Goal: Task Accomplishment & Management: Use online tool/utility

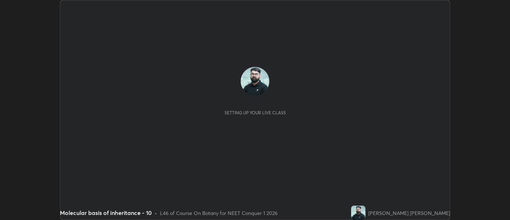
scroll to position [220, 510]
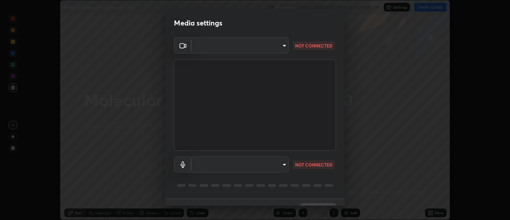
type input "d9b519daceb8a772394af6ea8e45353be5bbf62d8cb1cf3345c472de64055974"
type input "58abe51d7fefdb17ba2419723d43872dcdd823d411622da55c3e9c12cc60ef35"
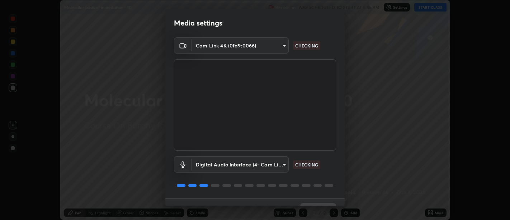
scroll to position [15, 0]
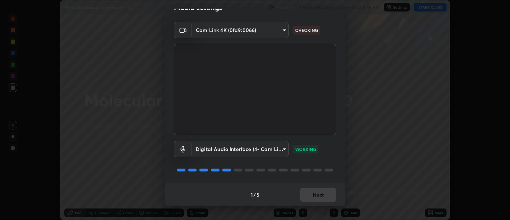
click at [278, 28] on body "Erase all Molecular basis of inheritance - 10 Recording WAS SCHEDULED TO START …" at bounding box center [255, 110] width 510 height 220
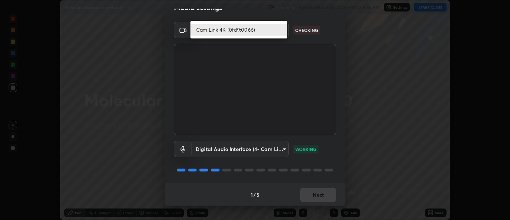
click at [273, 29] on li "Cam Link 4K (0fd9:0066)" at bounding box center [238, 30] width 97 height 12
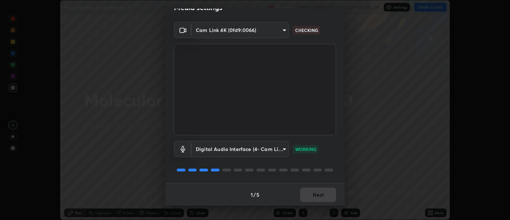
click at [277, 29] on body "Erase all Molecular basis of inheritance - 10 Recording WAS SCHEDULED TO START …" at bounding box center [255, 110] width 510 height 220
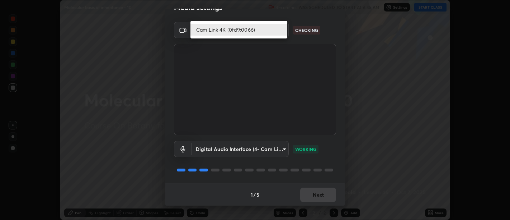
click at [262, 28] on li "Cam Link 4K (0fd9:0066)" at bounding box center [238, 30] width 97 height 12
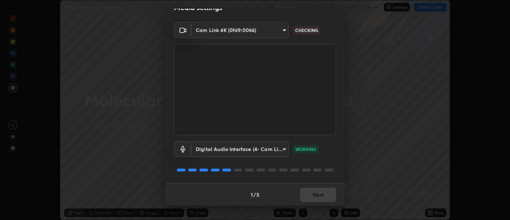
click at [267, 29] on body "Erase all Molecular basis of inheritance - 10 Recording WAS SCHEDULED TO START …" at bounding box center [255, 110] width 510 height 220
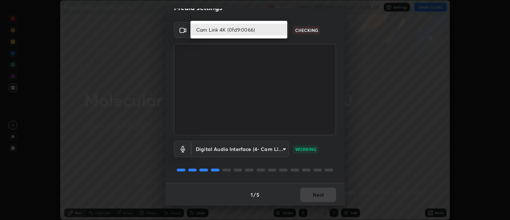
click at [260, 29] on li "Cam Link 4K (0fd9:0066)" at bounding box center [238, 30] width 97 height 12
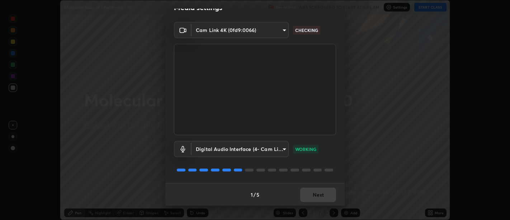
click at [278, 148] on body "Erase all Molecular basis of inheritance - 10 Recording WAS SCHEDULED TO START …" at bounding box center [255, 110] width 510 height 220
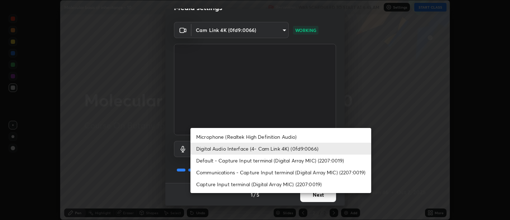
click at [324, 197] on div at bounding box center [255, 110] width 510 height 220
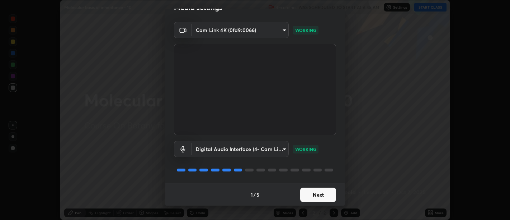
click at [322, 196] on div "Microphone (Realtek High Definition Audio) Digital Audio Interface (4- Cam Link…" at bounding box center [255, 110] width 510 height 220
click at [323, 196] on button "Next" at bounding box center [318, 194] width 36 height 14
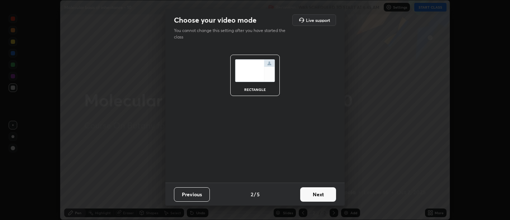
scroll to position [0, 0]
click at [325, 197] on button "Next" at bounding box center [318, 194] width 36 height 14
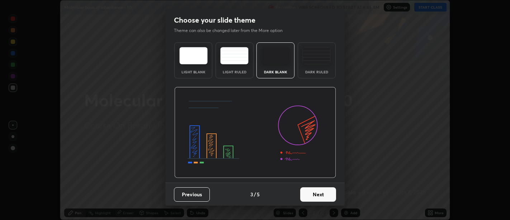
click at [326, 194] on button "Next" at bounding box center [318, 194] width 36 height 14
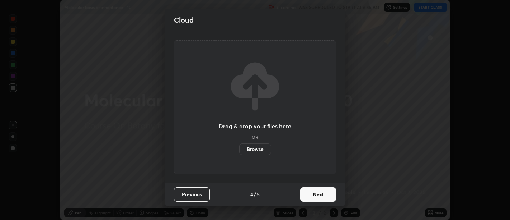
click at [327, 194] on button "Next" at bounding box center [318, 194] width 36 height 14
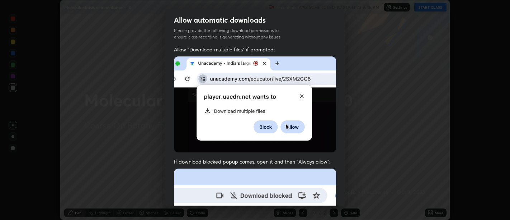
click at [330, 158] on span "If download blocked popup comes, open it and then "Always allow":" at bounding box center [255, 161] width 162 height 7
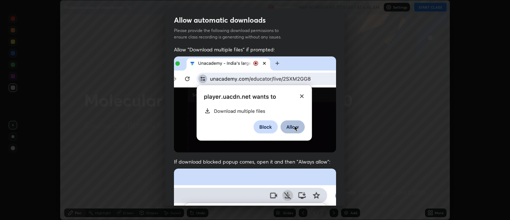
click at [326, 149] on img at bounding box center [255, 104] width 162 height 96
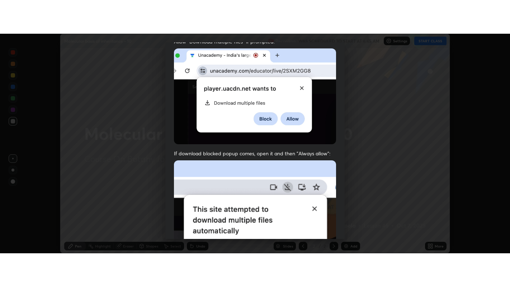
scroll to position [162, 0]
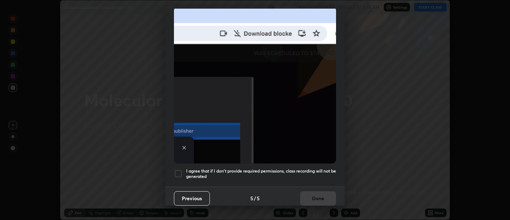
click at [315, 168] on h5 "I agree that if I don't provide required permissions, class recording will not …" at bounding box center [261, 173] width 150 height 11
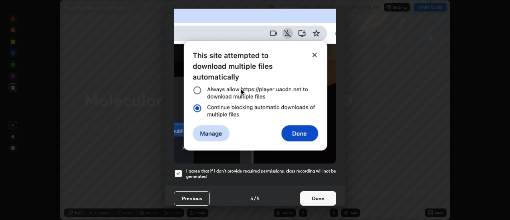
click at [319, 198] on button "Done" at bounding box center [318, 198] width 36 height 14
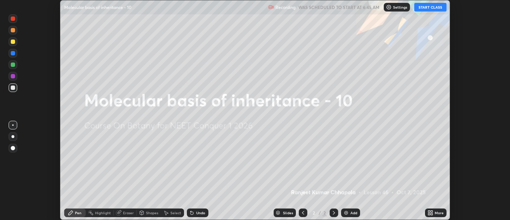
click at [427, 8] on button "START CLASS" at bounding box center [430, 7] width 32 height 9
click at [437, 210] on div "More" at bounding box center [436, 212] width 22 height 9
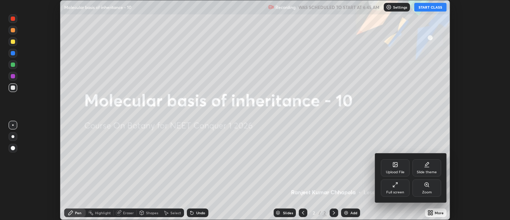
click at [403, 190] on div "Full screen" at bounding box center [395, 192] width 18 height 4
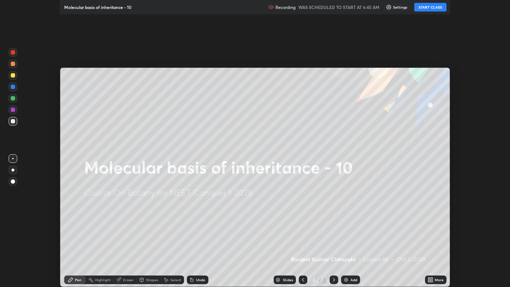
scroll to position [287, 510]
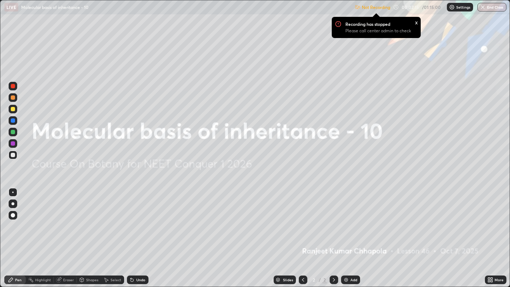
click at [416, 23] on div "x" at bounding box center [416, 22] width 3 height 8
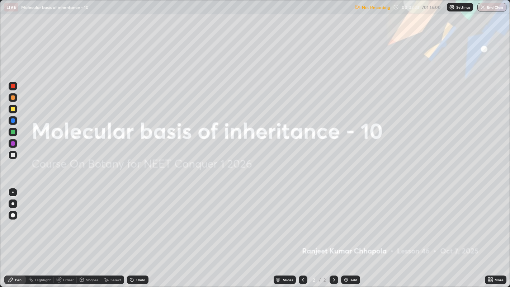
click at [454, 8] on img at bounding box center [452, 7] width 6 height 6
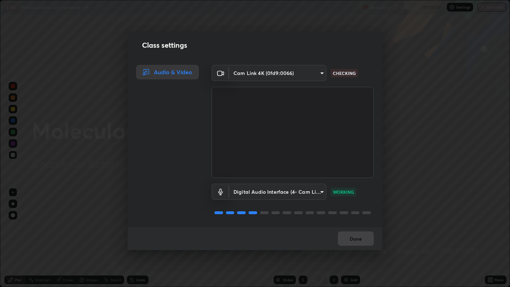
click at [355, 219] on div "Done" at bounding box center [255, 238] width 255 height 23
click at [350, 219] on div "Done" at bounding box center [255, 238] width 255 height 23
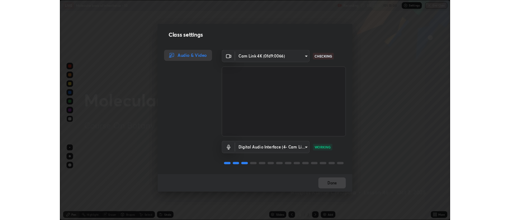
scroll to position [0, 0]
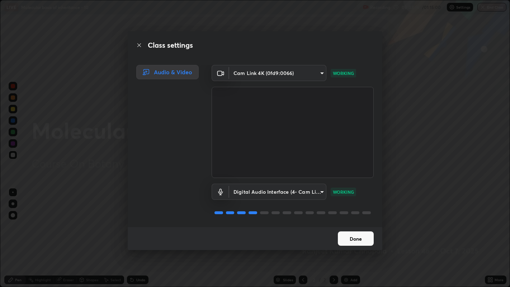
click at [360, 219] on button "Done" at bounding box center [356, 238] width 36 height 14
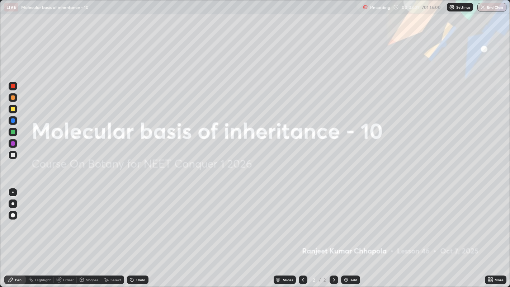
click at [491, 219] on icon at bounding box center [492, 279] width 2 height 2
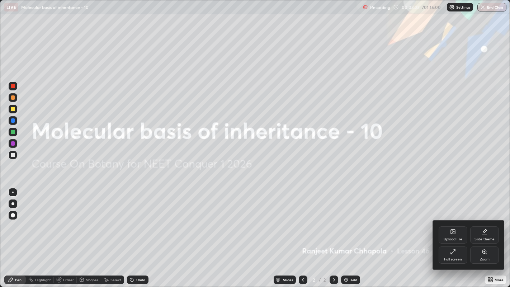
click at [462, 219] on div "Upload File" at bounding box center [453, 234] width 29 height 17
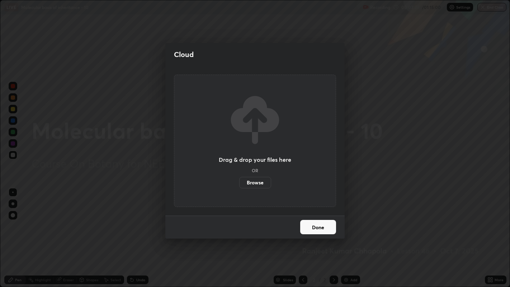
click at [263, 182] on label "Browse" at bounding box center [255, 182] width 32 height 11
click at [239, 182] on input "Browse" at bounding box center [239, 182] width 0 height 11
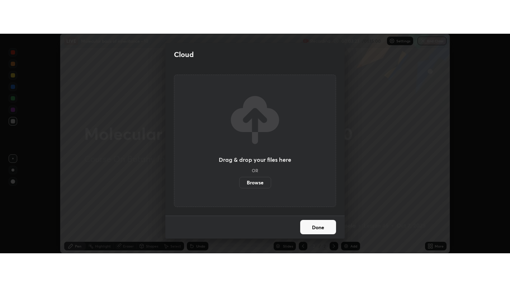
scroll to position [35654, 35364]
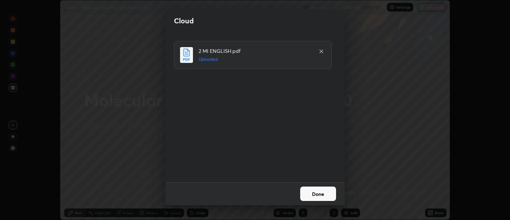
click at [322, 192] on button "Done" at bounding box center [318, 193] width 36 height 14
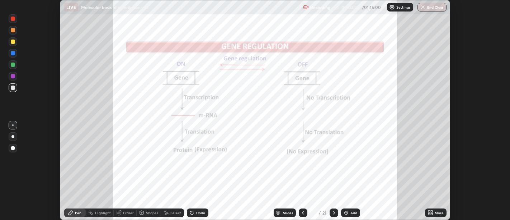
click at [303, 210] on icon at bounding box center [303, 213] width 6 height 6
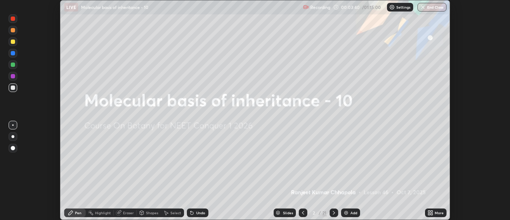
click at [334, 211] on icon at bounding box center [334, 213] width 6 height 6
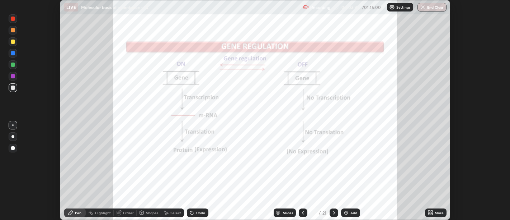
click at [432, 213] on icon at bounding box center [432, 214] width 2 height 2
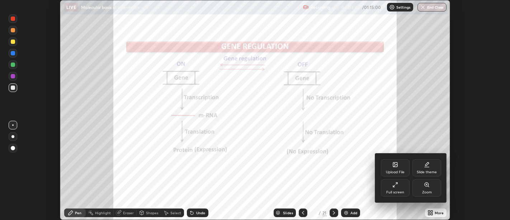
click at [401, 188] on div "Full screen" at bounding box center [395, 187] width 29 height 17
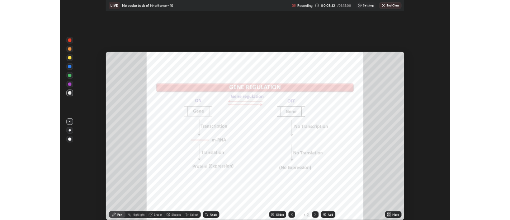
scroll to position [287, 510]
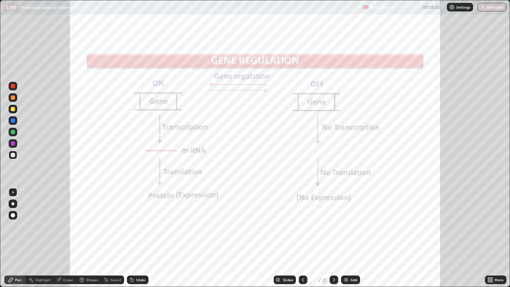
click at [334, 219] on icon at bounding box center [334, 280] width 2 height 4
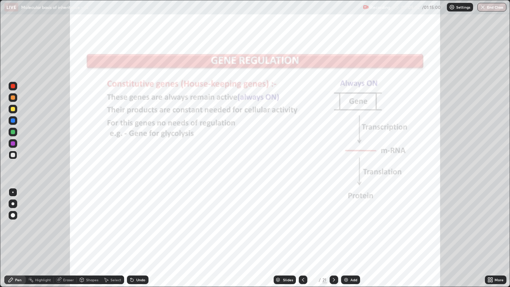
click at [141, 219] on div "Undo" at bounding box center [138, 280] width 22 height 9
click at [40, 219] on div "Highlight" at bounding box center [43, 280] width 16 height 4
click at [13, 156] on div at bounding box center [13, 155] width 4 height 4
click at [12, 143] on div at bounding box center [13, 143] width 4 height 4
click at [12, 86] on div at bounding box center [13, 86] width 4 height 4
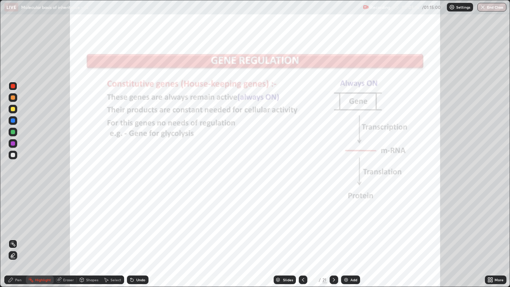
click at [334, 219] on icon at bounding box center [334, 280] width 6 height 6
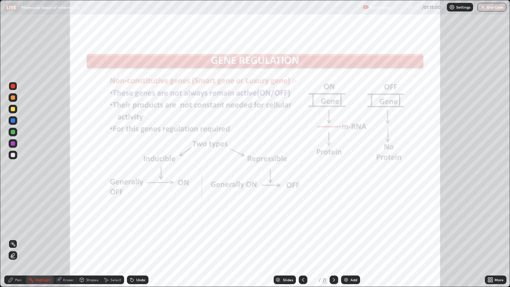
click at [330, 219] on div at bounding box center [334, 280] width 9 height 9
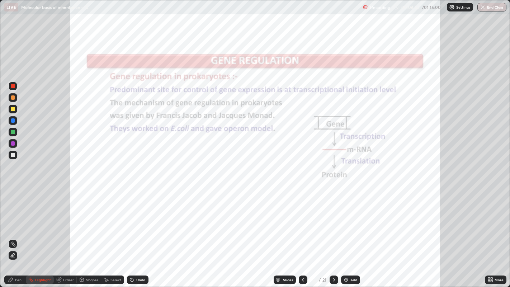
click at [13, 219] on icon at bounding box center [13, 256] width 6 height 6
click at [333, 219] on icon at bounding box center [334, 280] width 6 height 6
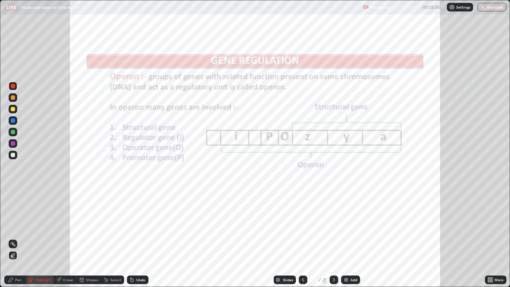
click at [18, 219] on div "Pen" at bounding box center [18, 280] width 6 height 4
click at [13, 203] on div at bounding box center [12, 203] width 3 height 3
click at [333, 219] on icon at bounding box center [334, 280] width 6 height 6
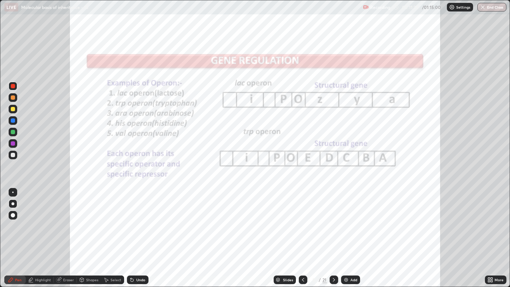
click at [142, 219] on div "Undo" at bounding box center [140, 280] width 9 height 4
click at [333, 219] on icon at bounding box center [334, 280] width 6 height 6
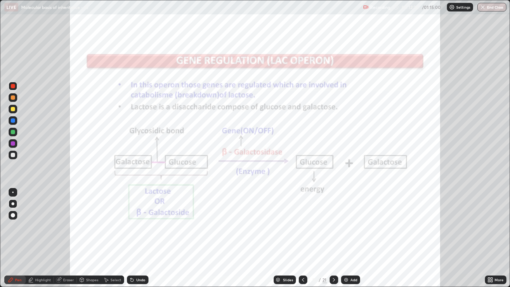
click at [13, 109] on div at bounding box center [13, 109] width 4 height 4
click at [43, 219] on div "Highlight" at bounding box center [40, 280] width 28 height 9
click at [41, 219] on div "Highlight" at bounding box center [43, 280] width 16 height 4
click at [12, 145] on div at bounding box center [13, 143] width 4 height 4
click at [137, 219] on div "Undo" at bounding box center [140, 280] width 9 height 4
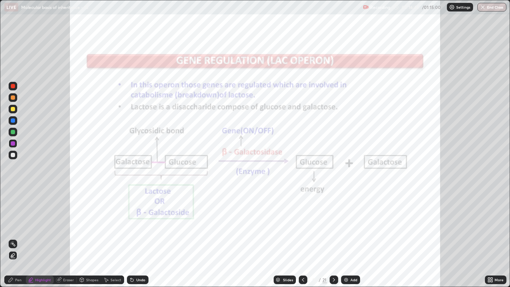
click at [302, 219] on icon at bounding box center [303, 280] width 6 height 6
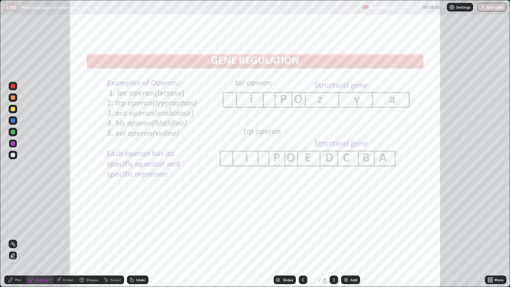
click at [302, 219] on icon at bounding box center [303, 280] width 6 height 6
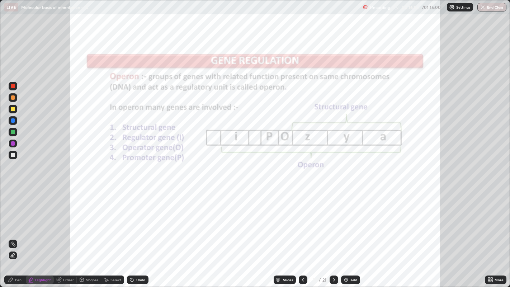
click at [333, 219] on icon at bounding box center [334, 280] width 6 height 6
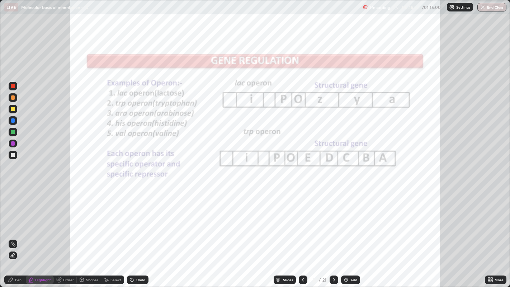
click at [333, 219] on div at bounding box center [334, 280] width 9 height 9
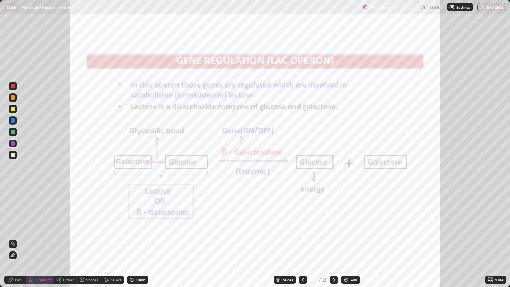
click at [337, 219] on div at bounding box center [334, 280] width 9 height 14
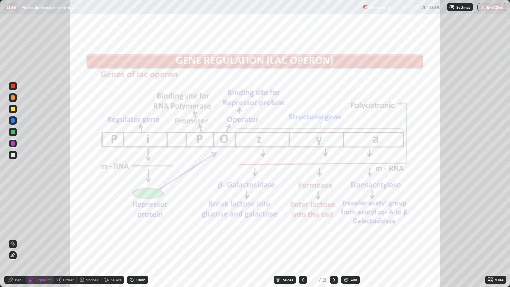
click at [302, 219] on icon at bounding box center [303, 280] width 6 height 6
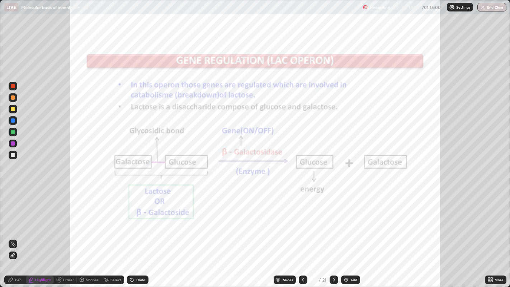
click at [8, 219] on icon at bounding box center [11, 280] width 6 height 6
click at [333, 219] on icon at bounding box center [334, 280] width 6 height 6
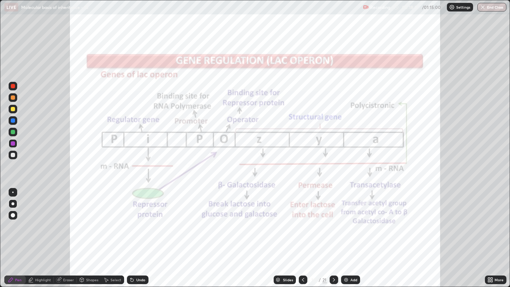
click at [35, 219] on div "Highlight" at bounding box center [43, 280] width 16 height 4
click at [12, 219] on rect at bounding box center [14, 245] width 4 height 4
click at [136, 219] on div "Undo" at bounding box center [140, 280] width 9 height 4
click at [14, 219] on div "Pen" at bounding box center [15, 280] width 22 height 9
click at [7, 219] on div "Pen" at bounding box center [15, 280] width 22 height 9
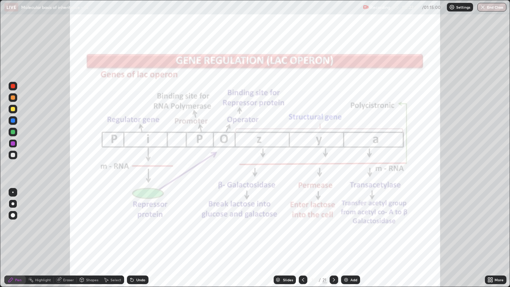
click at [135, 219] on div "Undo" at bounding box center [138, 280] width 22 height 9
click at [43, 219] on div "Highlight" at bounding box center [43, 280] width 16 height 4
click at [13, 122] on div at bounding box center [13, 120] width 4 height 4
click at [140, 219] on div "Undo" at bounding box center [138, 280] width 22 height 9
click at [17, 219] on div "Pen" at bounding box center [18, 280] width 6 height 4
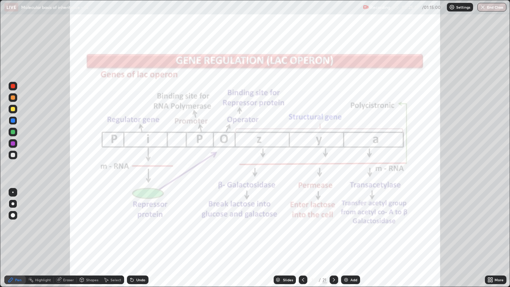
click at [12, 108] on div at bounding box center [13, 109] width 4 height 4
click at [13, 87] on div at bounding box center [13, 86] width 4 height 4
click at [333, 219] on icon at bounding box center [334, 280] width 6 height 6
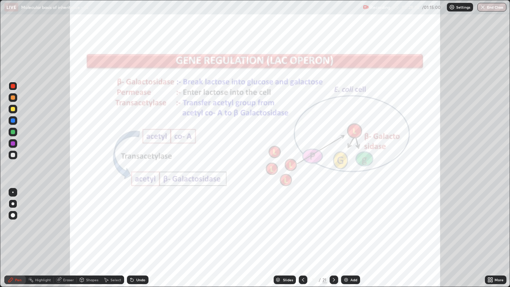
click at [302, 219] on icon at bounding box center [303, 280] width 6 height 6
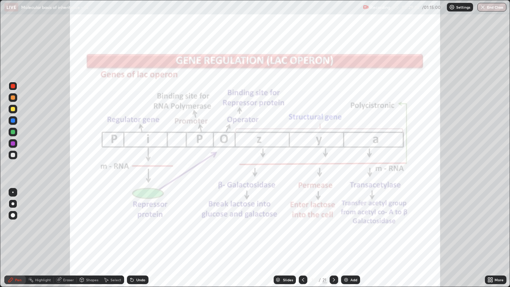
click at [333, 219] on icon at bounding box center [334, 280] width 6 height 6
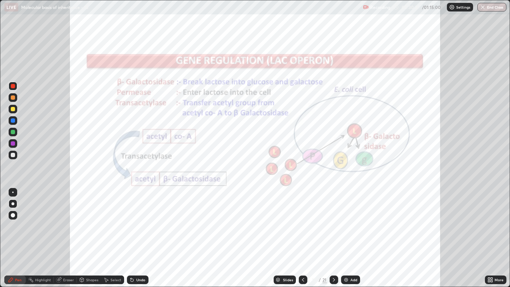
click at [302, 219] on icon at bounding box center [303, 280] width 6 height 6
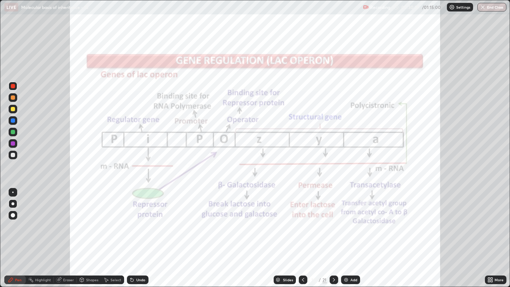
click at [333, 219] on icon at bounding box center [334, 280] width 6 height 6
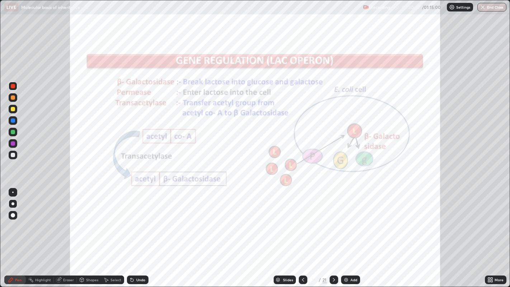
click at [334, 219] on icon at bounding box center [334, 280] width 6 height 6
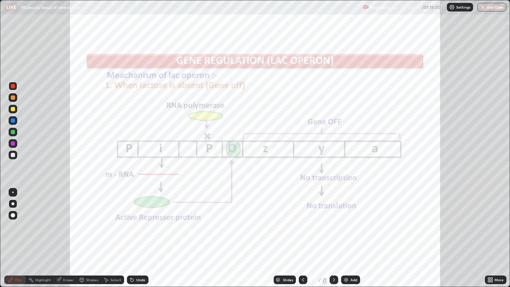
click at [13, 108] on div at bounding box center [13, 109] width 4 height 4
click at [13, 86] on div at bounding box center [13, 86] width 4 height 4
click at [13, 121] on div at bounding box center [13, 120] width 4 height 4
click at [39, 219] on div "Highlight" at bounding box center [43, 280] width 16 height 4
click at [12, 122] on div at bounding box center [13, 120] width 4 height 4
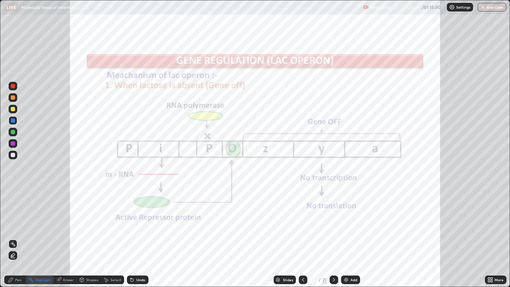
click at [333, 219] on icon at bounding box center [334, 280] width 6 height 6
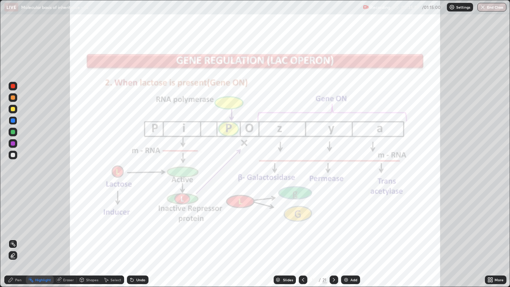
click at [14, 219] on icon at bounding box center [13, 255] width 4 height 4
click at [17, 219] on div "Pen" at bounding box center [18, 280] width 6 height 4
click at [303, 219] on icon at bounding box center [303, 280] width 6 height 6
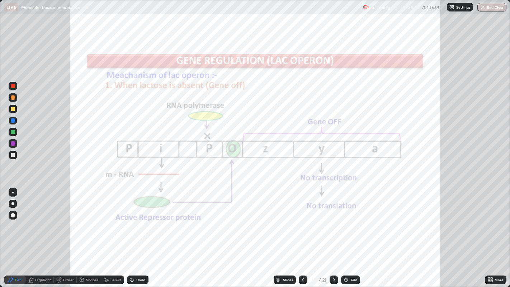
click at [333, 219] on icon at bounding box center [334, 280] width 2 height 4
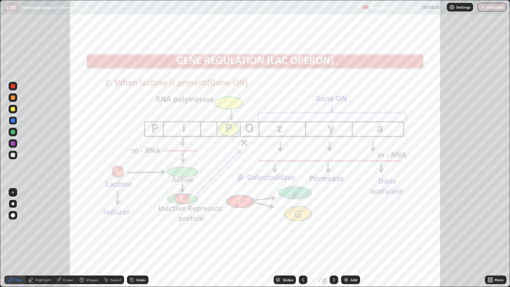
click at [302, 219] on icon at bounding box center [303, 280] width 2 height 4
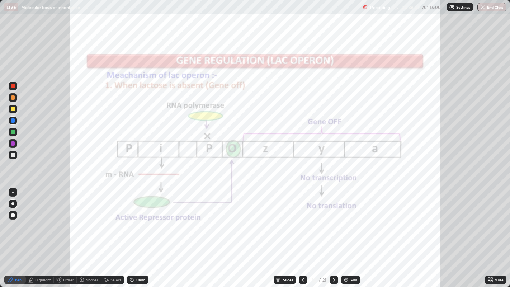
click at [334, 219] on icon at bounding box center [334, 280] width 6 height 6
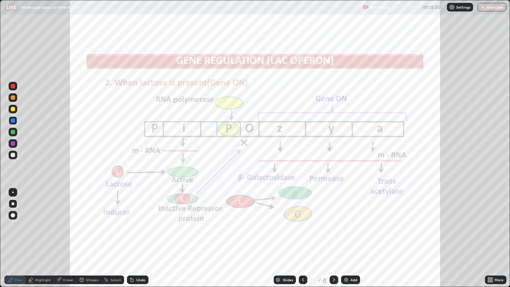
click at [37, 219] on div "Highlight" at bounding box center [40, 280] width 28 height 9
click at [13, 219] on rect at bounding box center [14, 245] width 4 height 4
click at [334, 219] on icon at bounding box center [334, 280] width 2 height 4
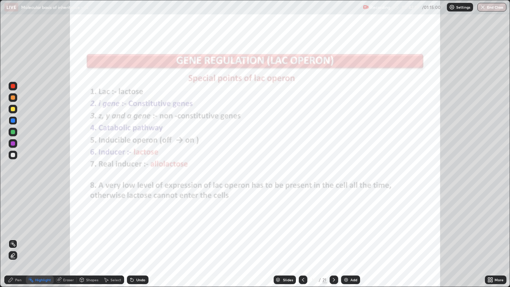
click at [16, 219] on div "Pen" at bounding box center [18, 280] width 6 height 4
click at [13, 109] on div at bounding box center [13, 109] width 4 height 4
click at [44, 219] on div "Highlight" at bounding box center [43, 280] width 16 height 4
click at [14, 143] on div at bounding box center [13, 143] width 4 height 4
click at [299, 219] on div at bounding box center [303, 280] width 9 height 9
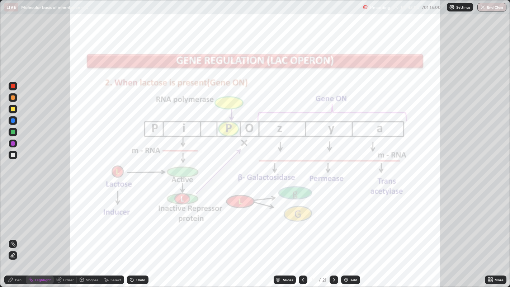
click at [302, 219] on icon at bounding box center [303, 280] width 6 height 6
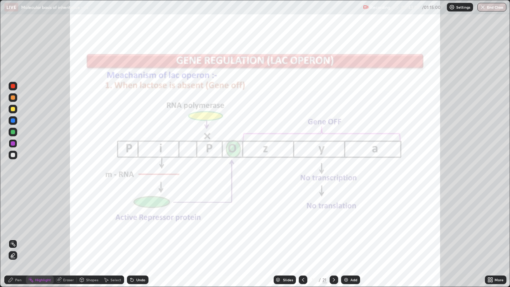
click at [334, 219] on icon at bounding box center [334, 280] width 6 height 6
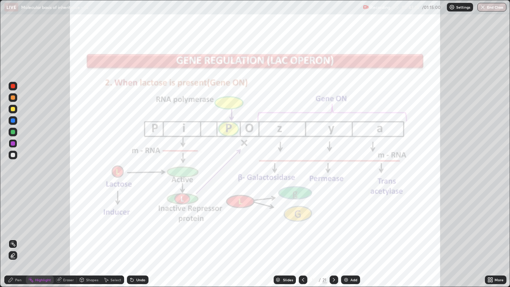
click at [333, 219] on icon at bounding box center [334, 280] width 6 height 6
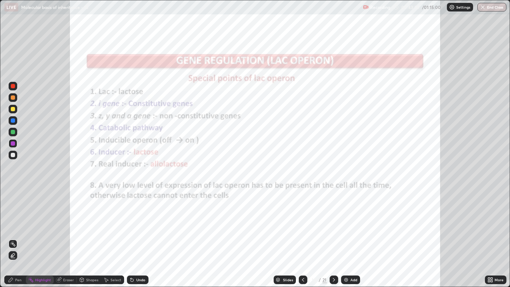
click at [13, 219] on icon at bounding box center [11, 280] width 6 height 6
click at [108, 219] on div "Select" at bounding box center [112, 280] width 23 height 9
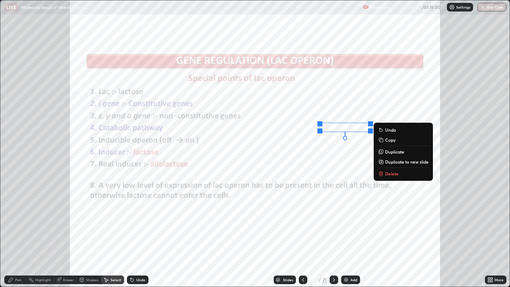
click at [296, 167] on div "0 ° Undo Copy Duplicate Duplicate to new slide Delete" at bounding box center [255, 143] width 510 height 287
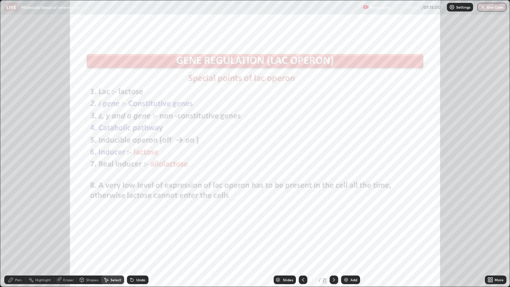
click at [23, 219] on div "Pen" at bounding box center [15, 280] width 22 height 9
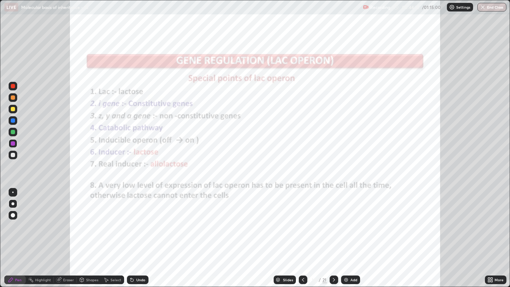
click at [114, 219] on div "Select" at bounding box center [115, 280] width 11 height 4
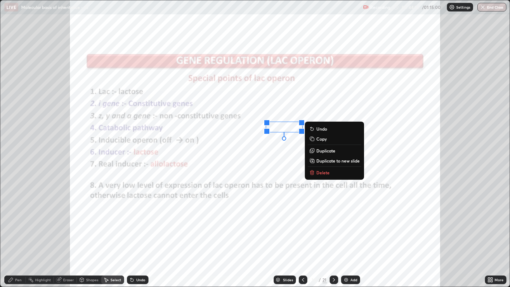
click at [323, 171] on p "Delete" at bounding box center [322, 173] width 13 height 6
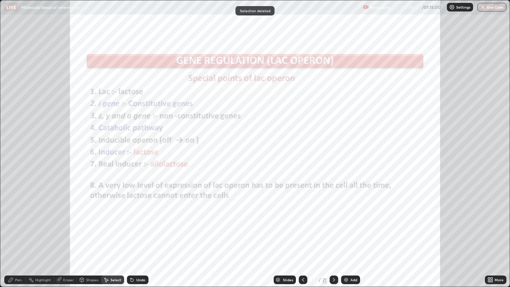
click at [19, 219] on div "Pen" at bounding box center [18, 280] width 6 height 4
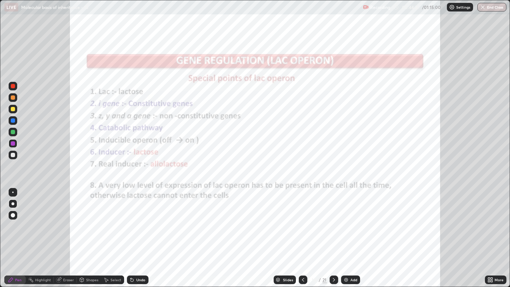
click at [137, 219] on div "Undo" at bounding box center [140, 280] width 9 height 4
click at [142, 219] on div "Undo" at bounding box center [140, 280] width 9 height 4
click at [303, 219] on icon at bounding box center [303, 280] width 6 height 6
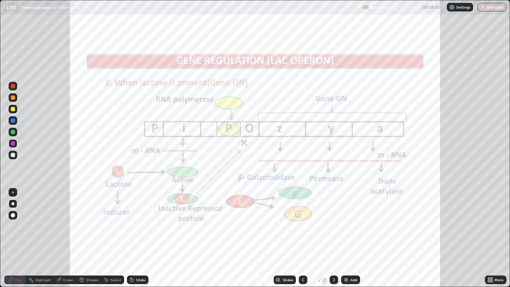
click at [334, 219] on icon at bounding box center [334, 280] width 6 height 6
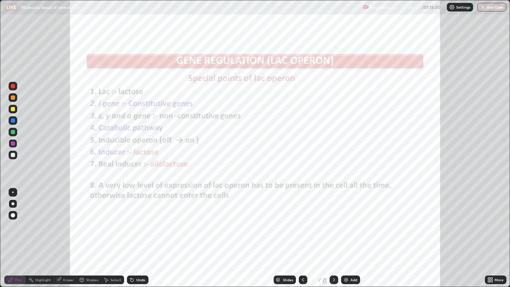
click at [301, 219] on icon at bounding box center [303, 280] width 6 height 6
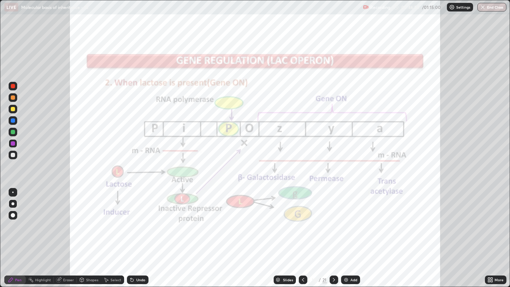
click at [333, 219] on icon at bounding box center [334, 280] width 6 height 6
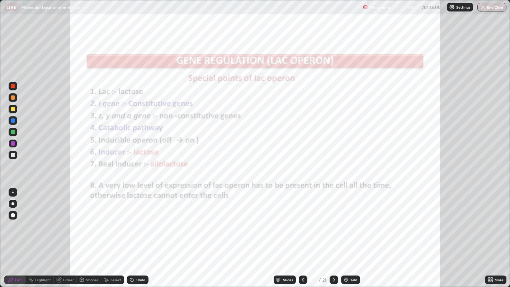
click at [334, 219] on icon at bounding box center [334, 280] width 6 height 6
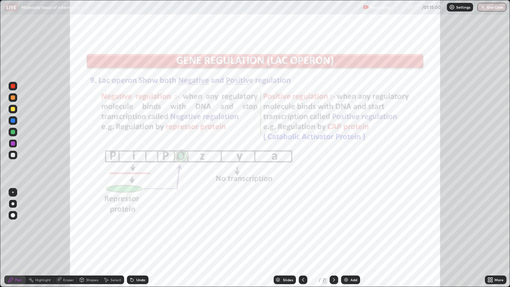
click at [44, 219] on div "Highlight" at bounding box center [43, 280] width 16 height 4
click at [19, 219] on div "Pen" at bounding box center [18, 280] width 6 height 4
click at [334, 219] on icon at bounding box center [334, 280] width 6 height 6
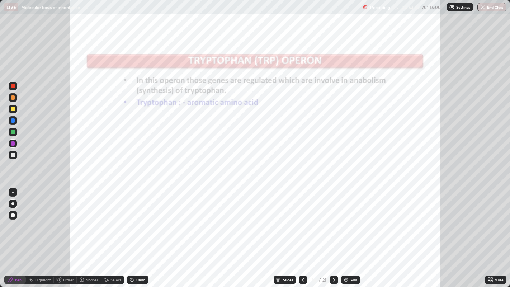
click at [302, 219] on icon at bounding box center [303, 280] width 6 height 6
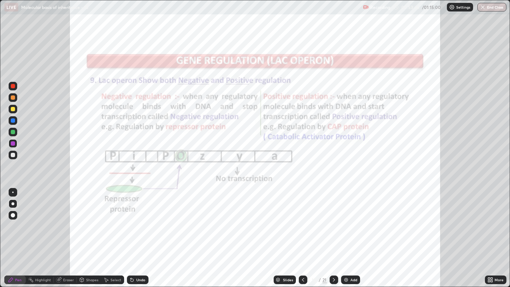
click at [333, 219] on icon at bounding box center [334, 280] width 6 height 6
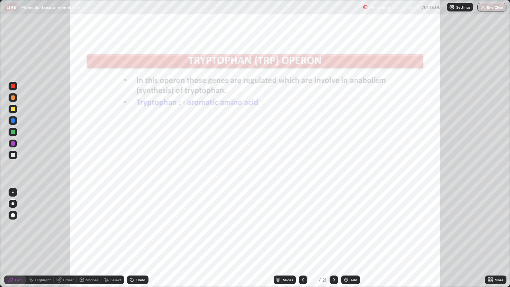
click at [137, 219] on div "Undo" at bounding box center [138, 280] width 22 height 9
click at [333, 219] on icon at bounding box center [334, 280] width 6 height 6
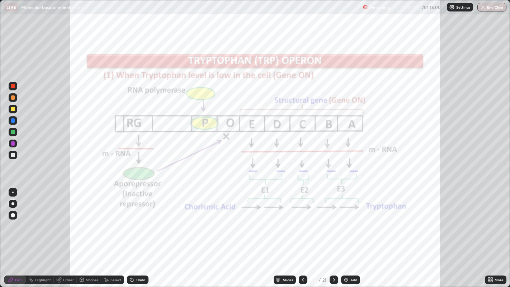
click at [44, 219] on div "Highlight" at bounding box center [43, 280] width 16 height 4
click at [333, 219] on icon at bounding box center [334, 280] width 6 height 6
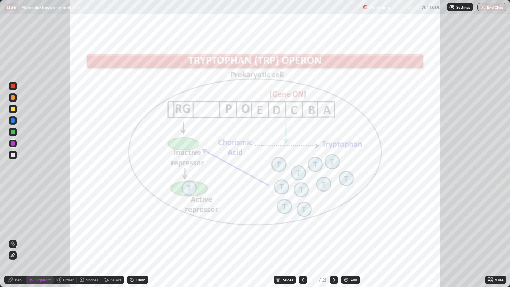
click at [333, 219] on icon at bounding box center [334, 280] width 6 height 6
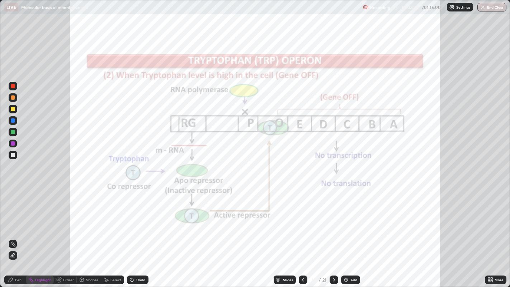
click at [14, 219] on div "Pen" at bounding box center [15, 280] width 22 height 9
click at [139, 219] on div "Undo" at bounding box center [140, 280] width 9 height 4
click at [112, 219] on div "Select" at bounding box center [115, 280] width 11 height 4
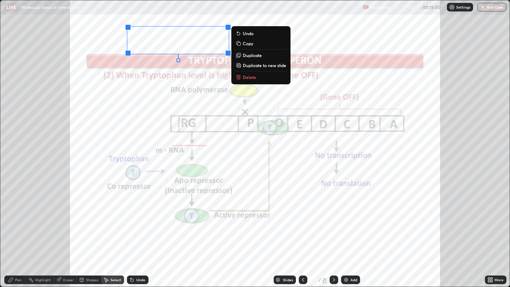
click at [250, 76] on p "Delete" at bounding box center [249, 77] width 13 height 6
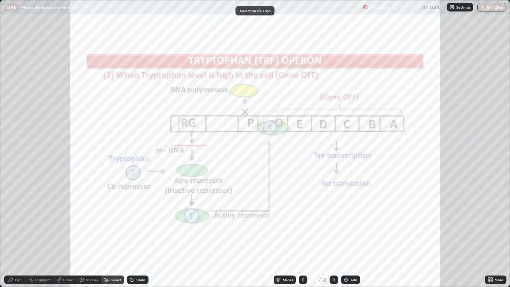
click at [19, 219] on div "Pen" at bounding box center [15, 280] width 22 height 9
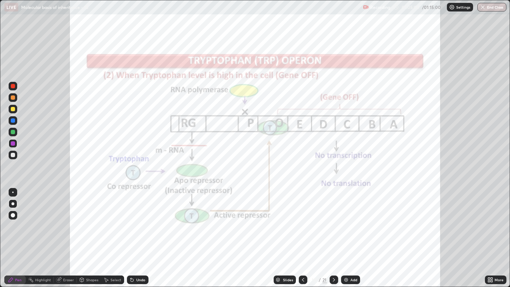
click at [333, 219] on icon at bounding box center [334, 280] width 6 height 6
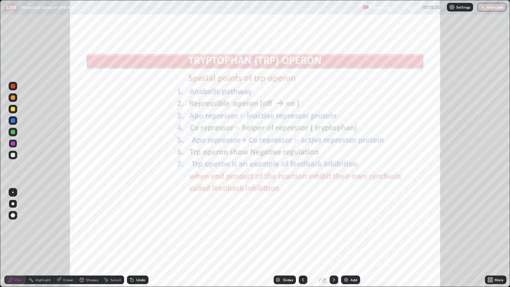
click at [302, 219] on icon at bounding box center [303, 280] width 6 height 6
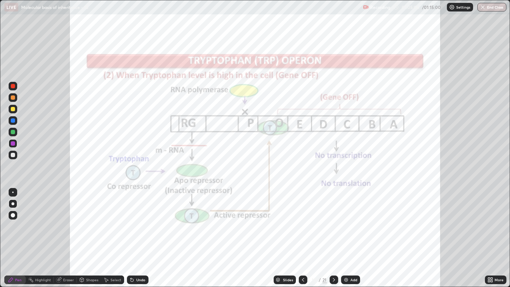
click at [302, 219] on icon at bounding box center [303, 280] width 6 height 6
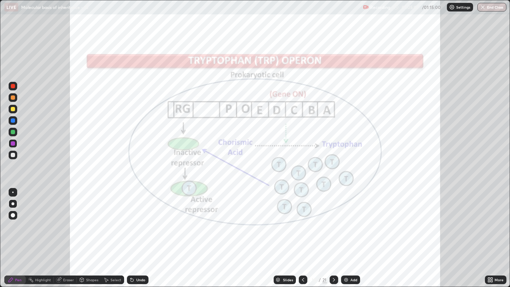
click at [299, 219] on div at bounding box center [303, 280] width 9 height 9
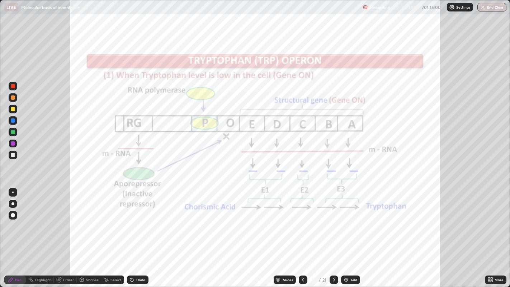
click at [331, 219] on div at bounding box center [334, 280] width 9 height 9
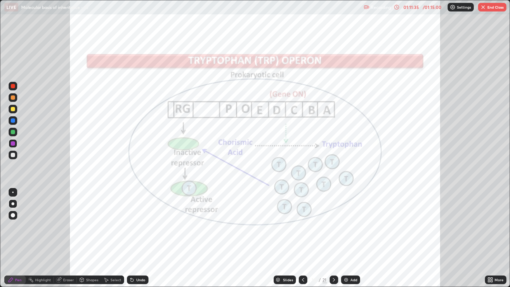
click at [333, 219] on icon at bounding box center [334, 280] width 6 height 6
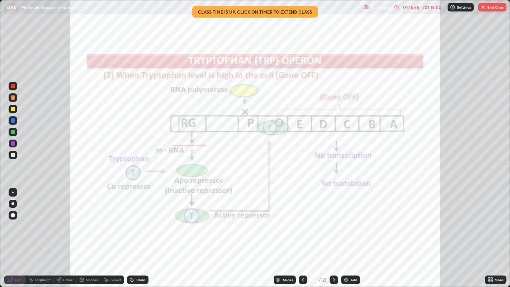
click at [498, 6] on button "End Class" at bounding box center [492, 7] width 28 height 9
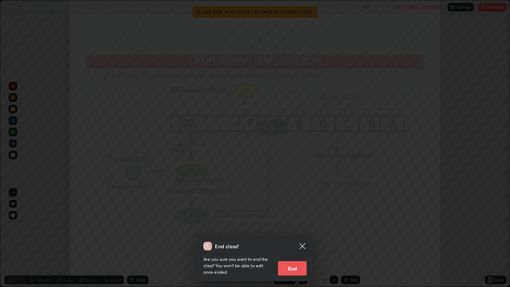
click at [306, 219] on button "End" at bounding box center [292, 268] width 29 height 14
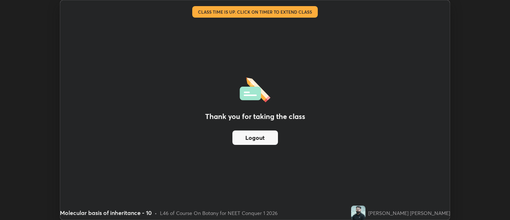
scroll to position [35654, 35364]
